Goal: Information Seeking & Learning: Understand process/instructions

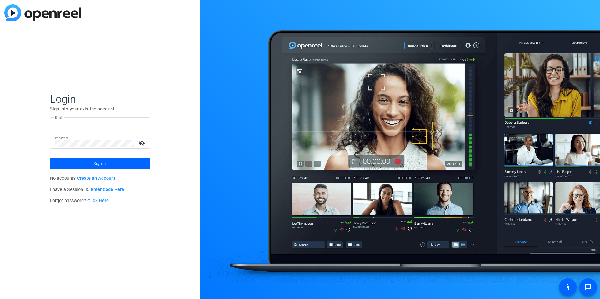
type input "[EMAIL_ADDRESS][DOMAIN_NAME]"
click at [170, 154] on div "Login Sign into your existing account. Email dheiberger@openreel.com Password v…" at bounding box center [100, 149] width 200 height 299
click at [76, 161] on span at bounding box center [100, 163] width 100 height 15
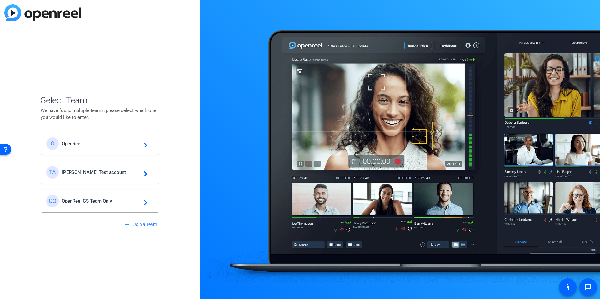
click at [77, 171] on span "[PERSON_NAME] Test account" at bounding box center [101, 173] width 78 height 6
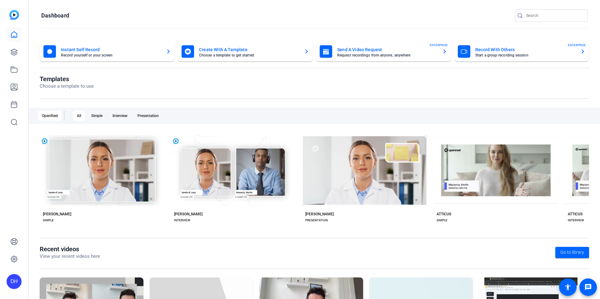
click at [3, 264] on div "DH" at bounding box center [14, 149] width 28 height 299
click at [7, 261] on link at bounding box center [14, 259] width 15 height 15
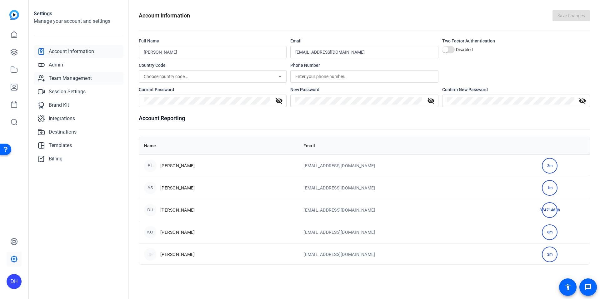
click at [75, 77] on span "Team Management" at bounding box center [70, 78] width 43 height 7
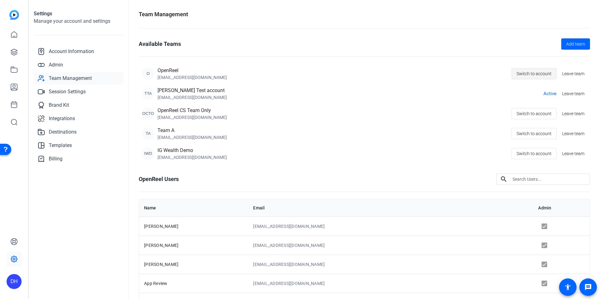
click at [540, 77] on span "Switch to account" at bounding box center [533, 74] width 35 height 12
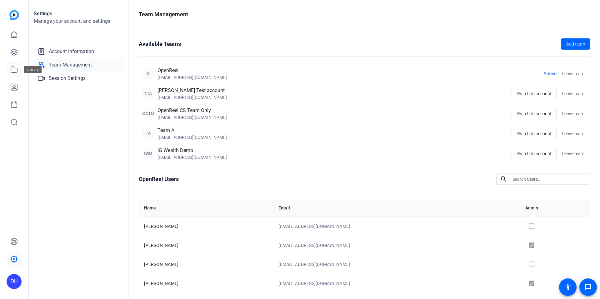
click at [13, 74] on link at bounding box center [14, 69] width 15 height 15
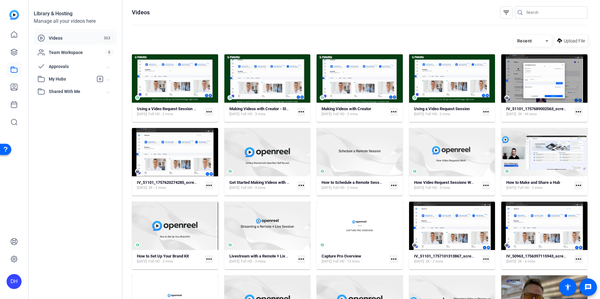
click at [68, 82] on div "My Hubs" at bounding box center [65, 78] width 56 height 7
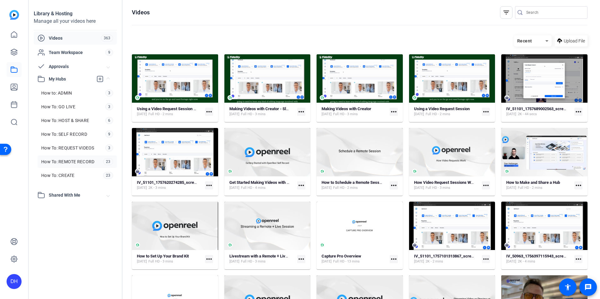
click at [73, 162] on span "How To: REMOTE RECORD" at bounding box center [67, 162] width 53 height 6
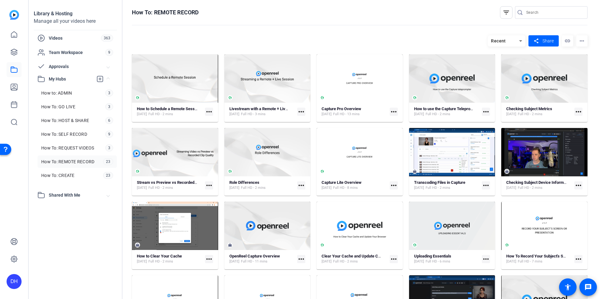
click at [302, 22] on openreel-divider-bar at bounding box center [359, 25] width 455 height 13
click at [298, 32] on hosting-toolbar "Recent share Share link more_horiz" at bounding box center [359, 43] width 455 height 22
click at [281, 25] on div at bounding box center [359, 25] width 455 height 0
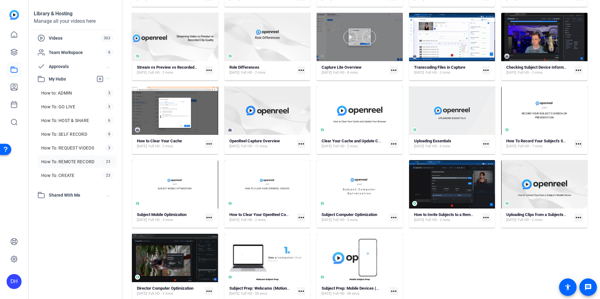
scroll to position [118, 0]
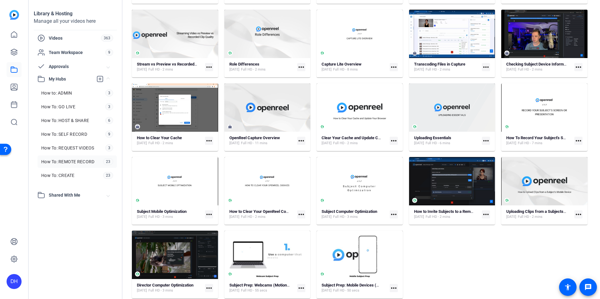
click at [270, 77] on div "How to Schedule a Remote Session [DATE] Full HD - 2 mins more_horiz Livestream …" at bounding box center [359, 117] width 455 height 362
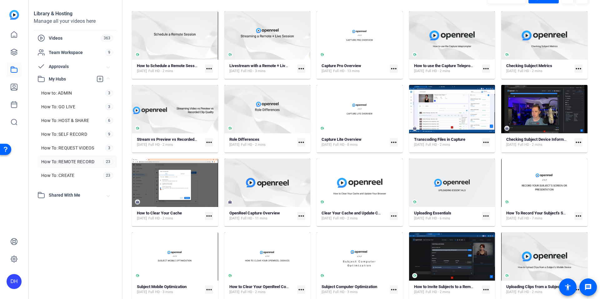
scroll to position [44, 0]
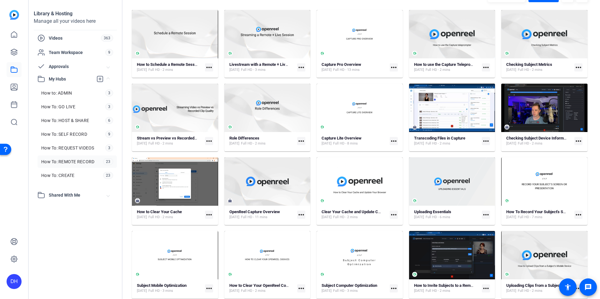
click at [402, 75] on div "How to Schedule a Remote Session [DATE] Full HD - 2 mins more_horiz Livestream …" at bounding box center [359, 191] width 455 height 362
click at [404, 223] on div "How to Schedule a Remote Session [DATE] Full HD - 2 mins more_horiz Livestream …" at bounding box center [359, 191] width 455 height 362
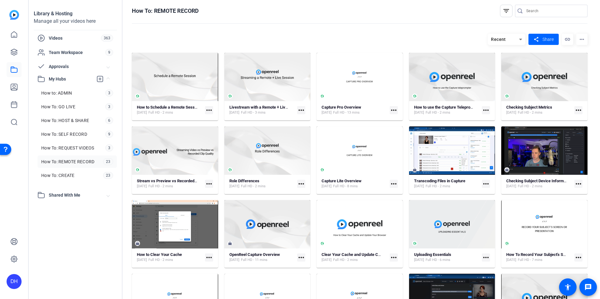
scroll to position [0, 0]
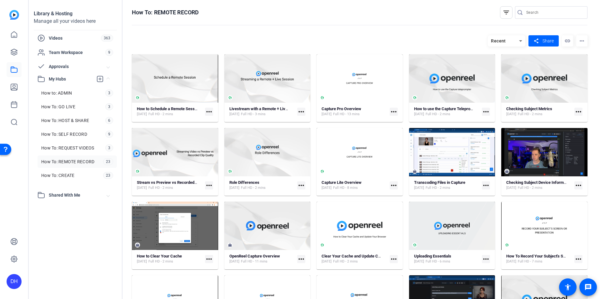
click at [404, 125] on div "How to Schedule a Remote Session [DATE] Full HD - 2 mins more_horiz Livestream …" at bounding box center [359, 235] width 455 height 362
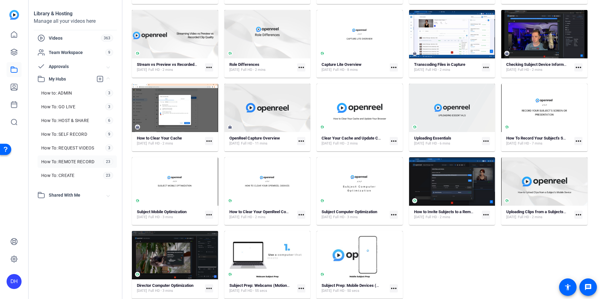
scroll to position [118, 0]
click at [403, 217] on div "How to Schedule a Remote Session [DATE] Full HD - 2 mins more_horiz Livestream …" at bounding box center [359, 117] width 455 height 362
click at [413, 243] on div "How to Schedule a Remote Session [DATE] Full HD - 2 mins more_horiz Livestream …" at bounding box center [359, 117] width 455 height 362
click at [456, 239] on div "How to Schedule a Remote Session [DATE] Full HD - 2 mins more_horiz Livestream …" at bounding box center [359, 117] width 455 height 362
click at [456, 238] on div "How to Schedule a Remote Session [DATE] Full HD - 2 mins more_horiz Livestream …" at bounding box center [359, 117] width 455 height 362
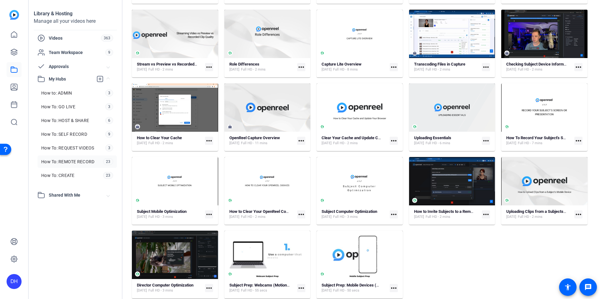
click at [456, 253] on div "How to Schedule a Remote Session [DATE] Full HD - 2 mins more_horiz Livestream …" at bounding box center [359, 117] width 455 height 362
click at [456, 254] on div "How to Schedule a Remote Session [DATE] Full HD - 2 mins more_horiz Livestream …" at bounding box center [359, 117] width 455 height 362
click at [458, 253] on div "How to Schedule a Remote Session [DATE] Full HD - 2 mins more_horiz Livestream …" at bounding box center [359, 117] width 455 height 362
click at [472, 259] on div "How to Schedule a Remote Session [DATE] Full HD - 2 mins more_horiz Livestream …" at bounding box center [359, 117] width 455 height 362
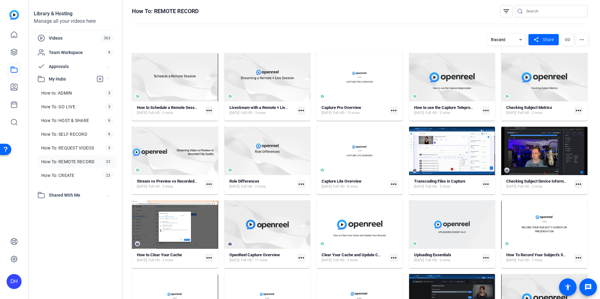
scroll to position [2, 0]
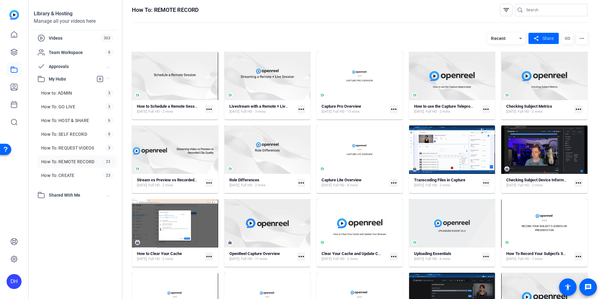
click at [406, 186] on div "How to Schedule a Remote Session [DATE] Full HD - 2 mins more_horiz Livestream …" at bounding box center [359, 233] width 455 height 362
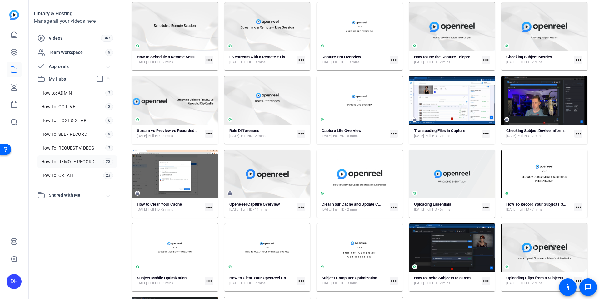
scroll to position [118, 0]
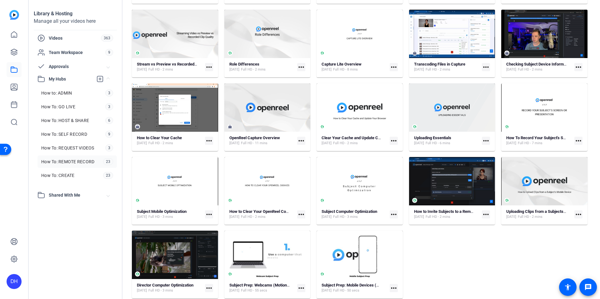
click at [453, 274] on div "How to Schedule a Remote Session [DATE] Full HD - 2 mins more_horiz Livestream …" at bounding box center [359, 117] width 455 height 362
click at [406, 151] on div "How to Schedule a Remote Session [DATE] Full HD - 2 mins more_horiz Livestream …" at bounding box center [359, 117] width 455 height 362
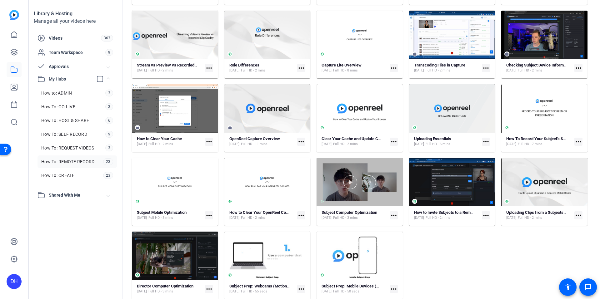
scroll to position [116, 0]
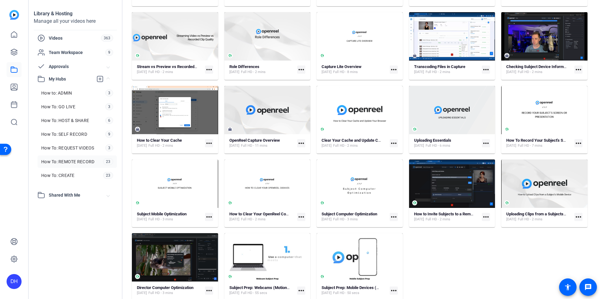
click at [314, 159] on div "How to Schedule a Remote Session [DATE] Full HD - 2 mins more_horiz Livestream …" at bounding box center [359, 119] width 455 height 362
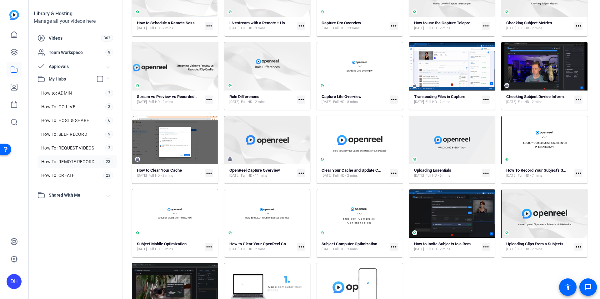
scroll to position [118, 0]
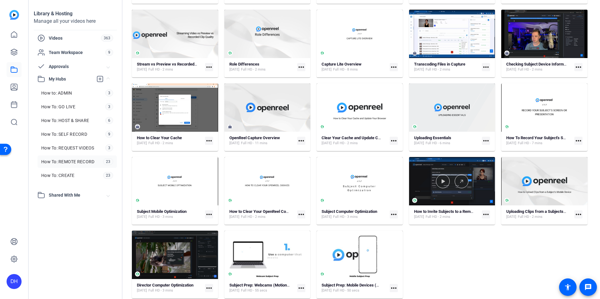
click at [420, 250] on div "How to Schedule a Remote Session [DATE] Full HD - 2 mins more_horiz Livestream …" at bounding box center [359, 117] width 455 height 362
click at [414, 250] on div "How to Schedule a Remote Session [DATE] Full HD - 2 mins more_horiz Livestream …" at bounding box center [359, 117] width 455 height 362
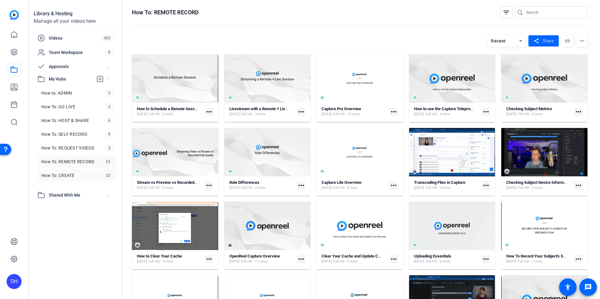
click at [65, 171] on link "How To: CREATE 23" at bounding box center [76, 175] width 79 height 12
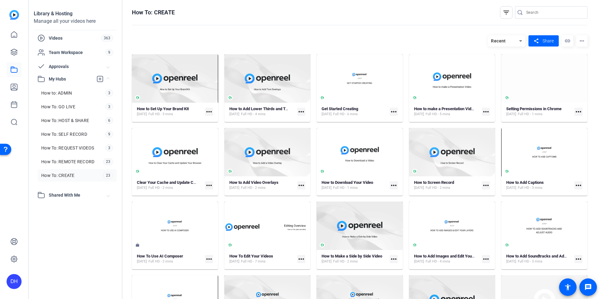
click at [322, 39] on div "Recent share Share link more_horiz" at bounding box center [359, 40] width 455 height 11
